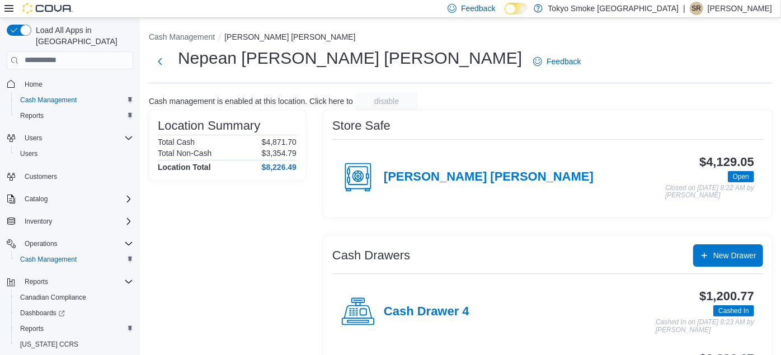
scroll to position [253, 0]
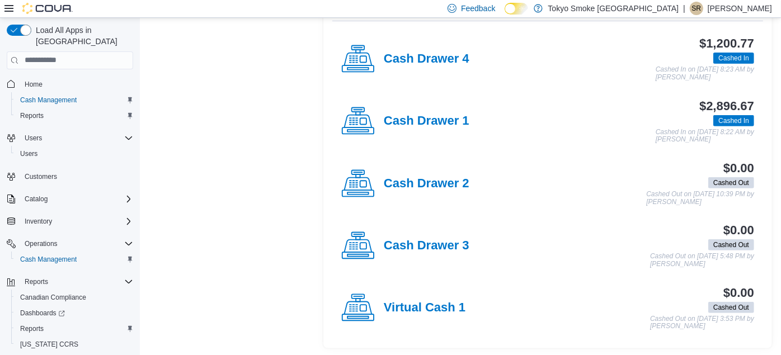
click at [732, 8] on p "[PERSON_NAME]" at bounding box center [739, 8] width 64 height 13
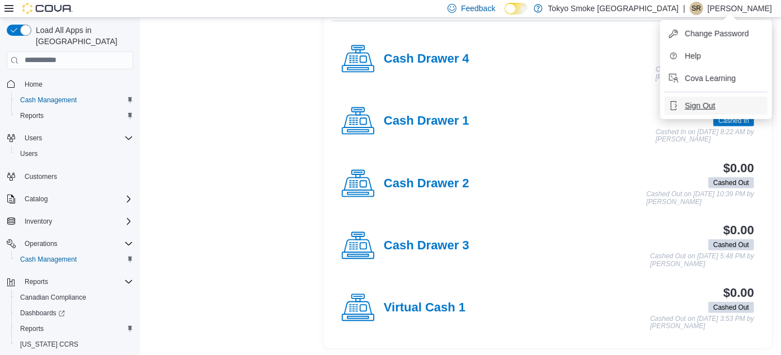
click at [717, 100] on button "Sign Out" at bounding box center [715, 106] width 103 height 18
